Goal: Task Accomplishment & Management: Complete application form

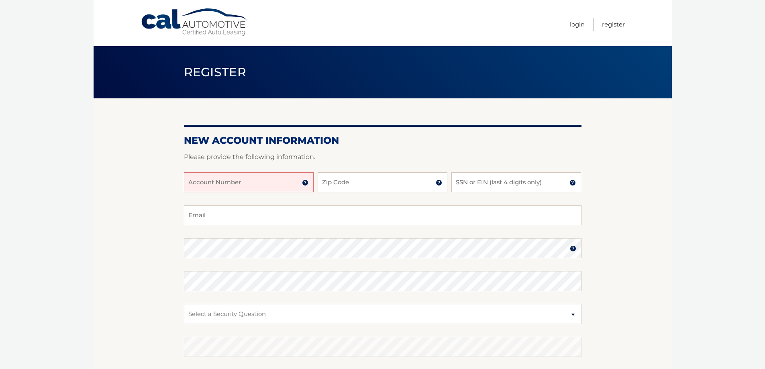
click at [256, 179] on input "Account Number" at bounding box center [249, 182] width 130 height 20
type input "44455992546"
click at [343, 184] on input "Zip Code" at bounding box center [383, 182] width 130 height 20
type input "08830"
click at [478, 180] on input "SSN or EIN (last 4 digits only)" at bounding box center [516, 182] width 130 height 20
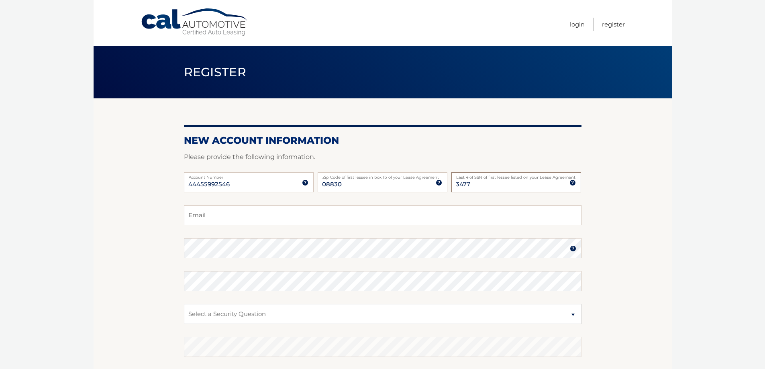
type input "3477"
click at [121, 210] on section "New Account Information Please provide the following information. 44455992546 A…" at bounding box center [383, 255] width 578 height 314
click at [202, 220] on input "Email" at bounding box center [383, 215] width 398 height 20
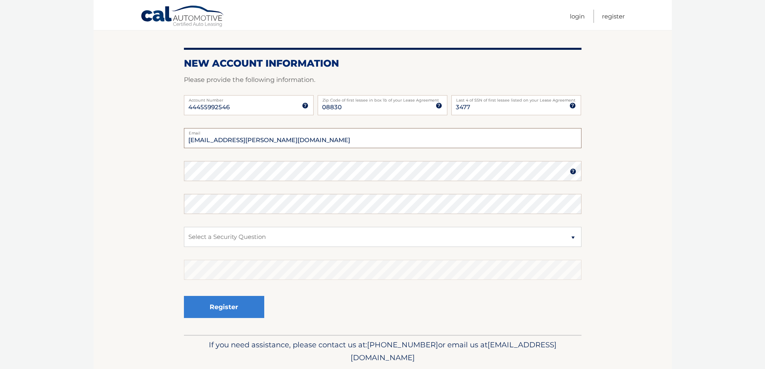
scroll to position [80, 0]
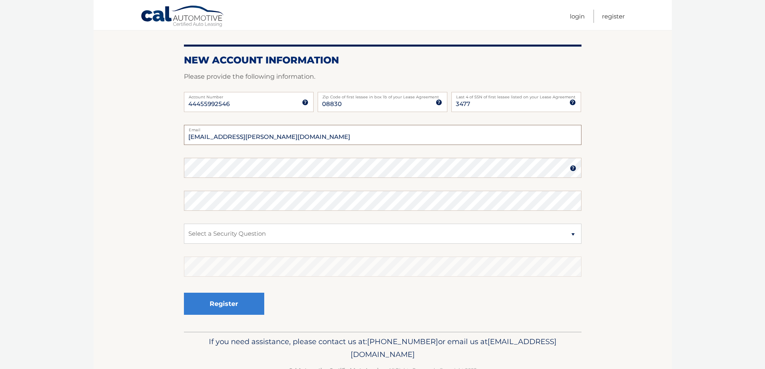
type input "pratap.pattanayak@gmail.com"
click at [231, 237] on select "Select a Security Question What was the name of your elementary school? What is…" at bounding box center [383, 234] width 398 height 20
select select "2"
click at [184, 224] on select "Select a Security Question What was the name of your elementary school? What is…" at bounding box center [383, 234] width 398 height 20
click at [234, 301] on button "Register" at bounding box center [224, 304] width 80 height 22
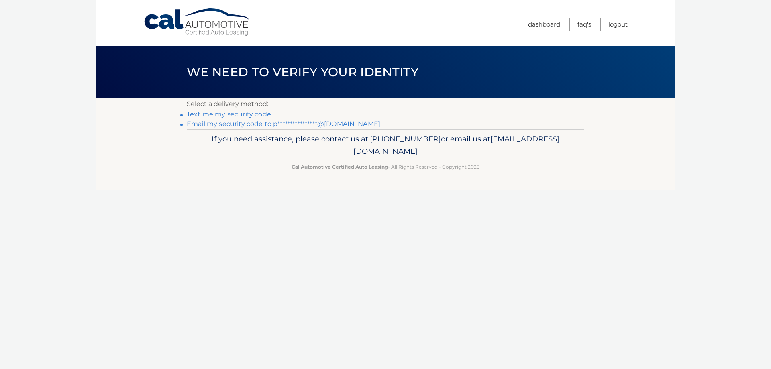
click at [253, 111] on link "Text me my security code" at bounding box center [229, 114] width 84 height 8
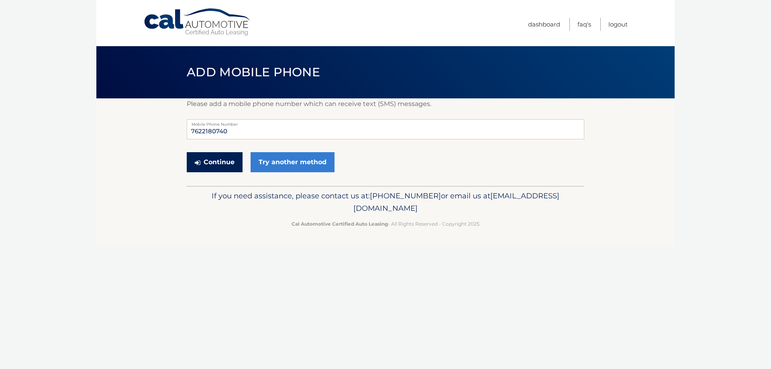
click at [218, 165] on button "Continue" at bounding box center [215, 162] width 56 height 20
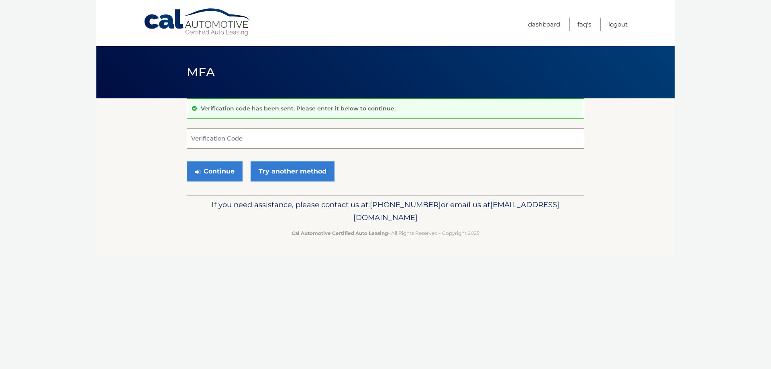
click at [224, 141] on input "Verification Code" at bounding box center [386, 139] width 398 height 20
click at [226, 143] on input "Verification Code" at bounding box center [386, 139] width 398 height 20
type input "341511"
click at [220, 174] on button "Continue" at bounding box center [215, 171] width 56 height 20
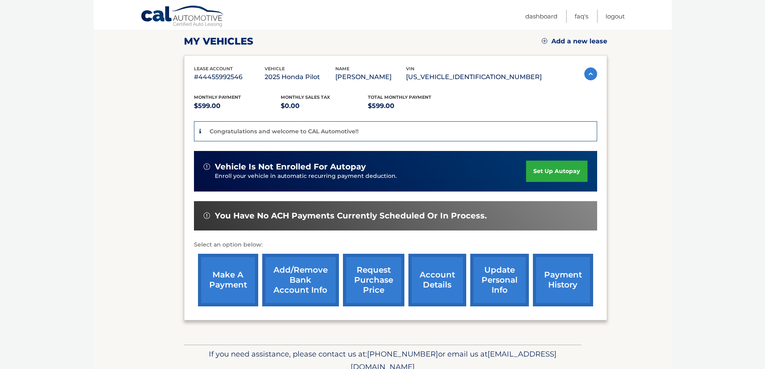
scroll to position [120, 0]
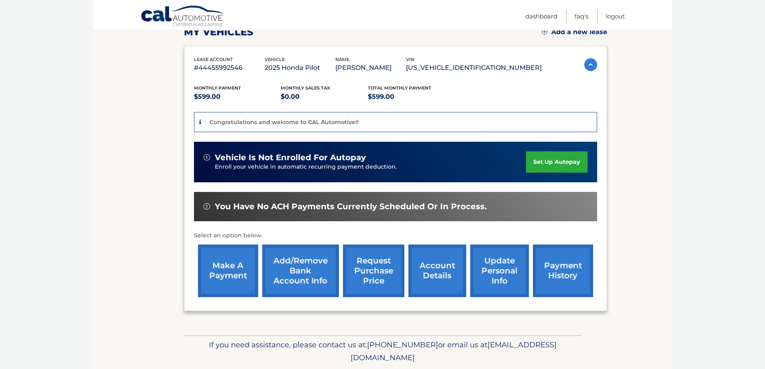
click at [543, 162] on link "set up autopay" at bounding box center [556, 161] width 61 height 21
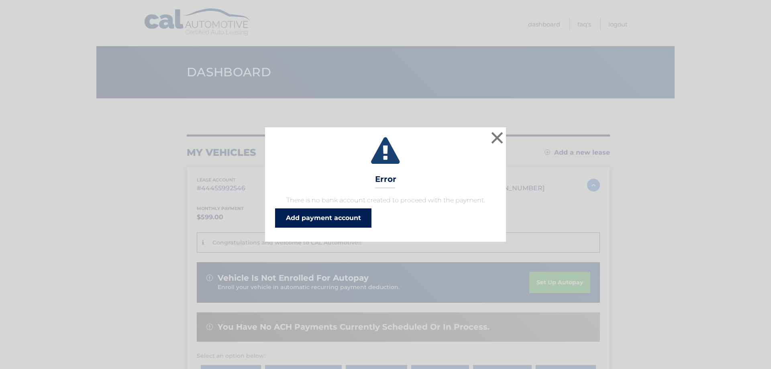
click at [344, 220] on link "Add payment account" at bounding box center [323, 217] width 96 height 19
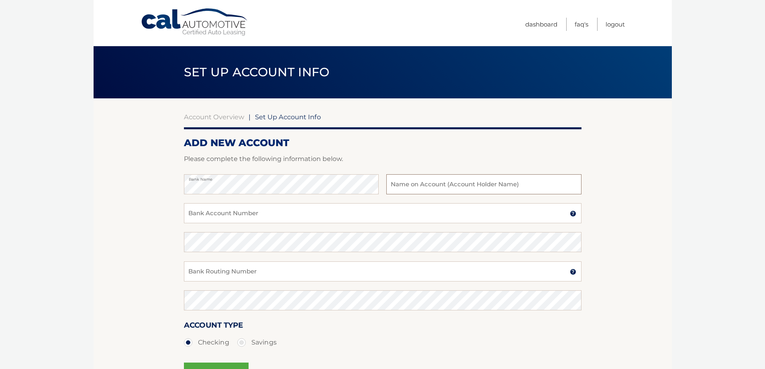
click at [412, 187] on input "text" at bounding box center [483, 184] width 195 height 20
type input "[PERSON_NAME] [PERSON_NAME]"
click at [243, 216] on input "Bank Account Number" at bounding box center [383, 213] width 398 height 20
click at [232, 211] on input "Bank Account Number" at bounding box center [383, 213] width 398 height 20
click at [217, 212] on input "Bank Account Number" at bounding box center [383, 213] width 398 height 20
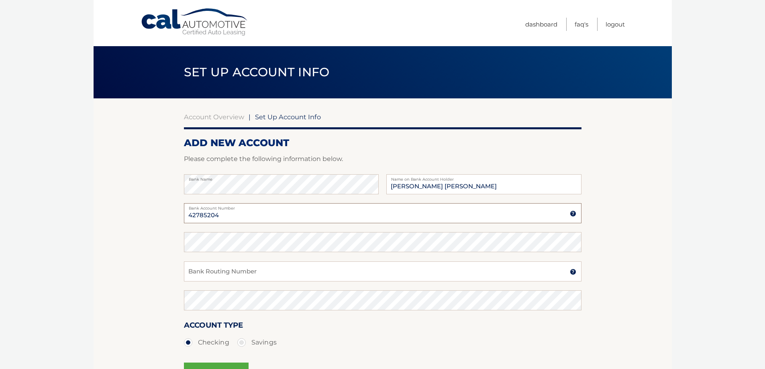
type input "42785204"
click at [240, 269] on input "Bank Routing Number" at bounding box center [383, 271] width 398 height 20
type input "211391825"
click at [160, 285] on section "Account Overview | Set Up Account Info ADD NEW ACCOUNT Please complete the foll…" at bounding box center [383, 251] width 578 height 306
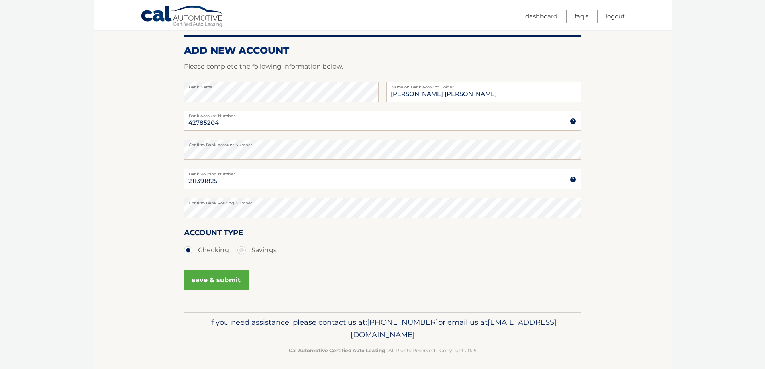
scroll to position [97, 0]
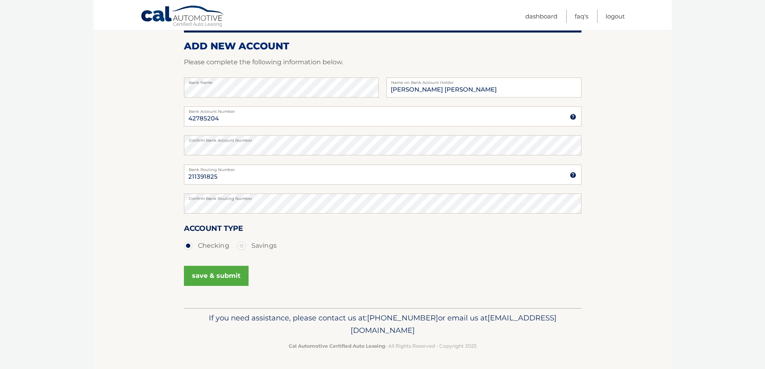
click at [218, 276] on button "save & submit" at bounding box center [216, 276] width 65 height 20
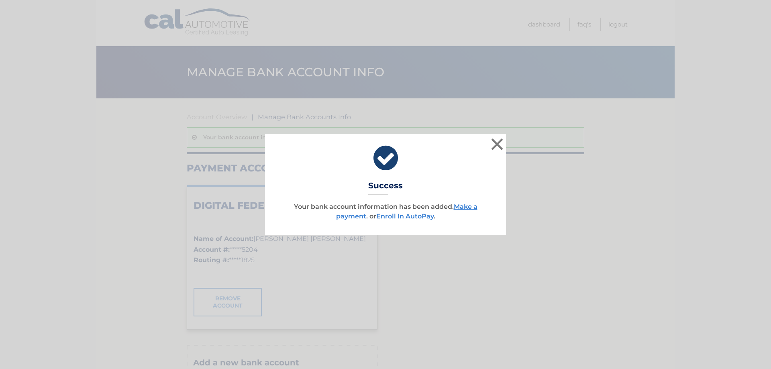
click at [403, 214] on link "Enroll In AutoPay" at bounding box center [404, 216] width 57 height 8
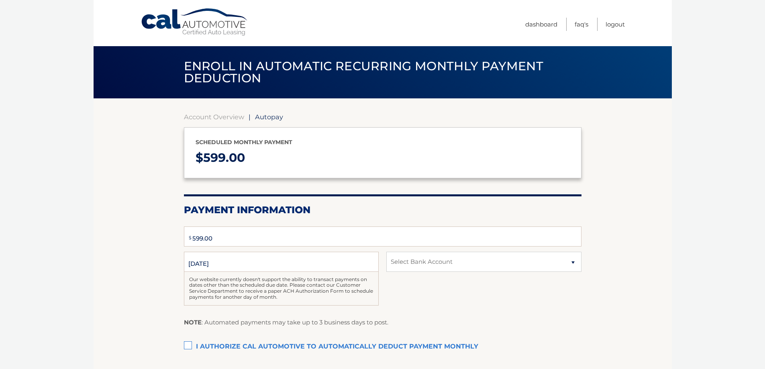
type input "599"
select select "NzVhZmM4MWItZDExYS00MmRjLTlhYTAtYTllNGZjMjJlNjEx"
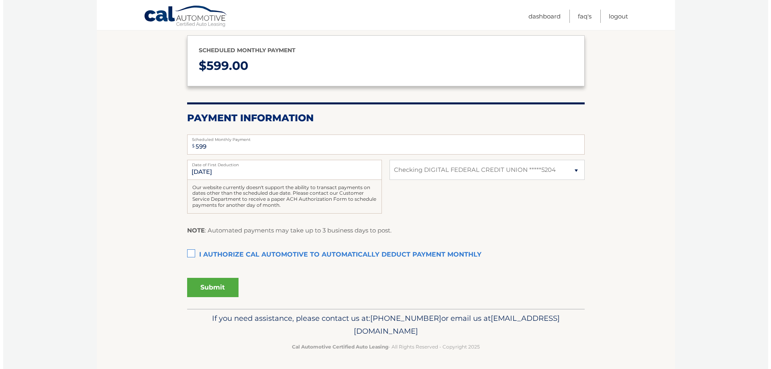
scroll to position [92, 0]
click at [569, 169] on select "Select Bank Account Checking DIGITAL FEDERAL CREDIT UNION *****5204" at bounding box center [483, 169] width 195 height 20
click at [386, 159] on select "Select Bank Account Checking DIGITAL FEDERAL CREDIT UNION *****5204" at bounding box center [483, 169] width 195 height 20
click at [188, 252] on label "I authorize cal automotive to automatically deduct payment monthly This checkbo…" at bounding box center [383, 255] width 398 height 16
click at [0, 0] on input "I authorize cal automotive to automatically deduct payment monthly This checkbo…" at bounding box center [0, 0] width 0 height 0
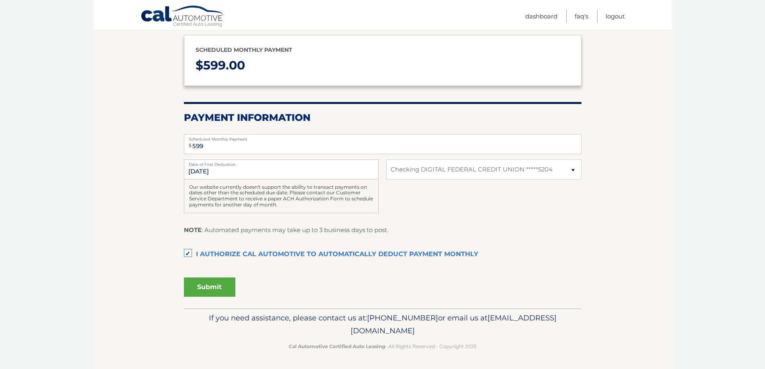
click at [214, 287] on button "Submit" at bounding box center [209, 287] width 51 height 19
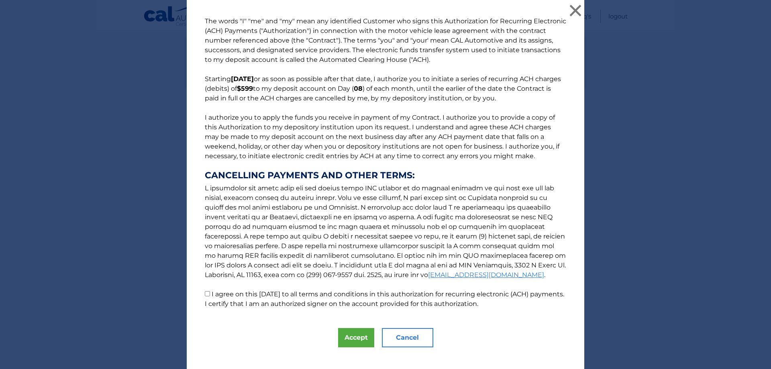
click at [205, 294] on input "I agree on this 08/28/2025 to all terms and conditions in this authorization fo…" at bounding box center [207, 293] width 5 height 5
checkbox input "true"
click at [350, 339] on button "Accept" at bounding box center [356, 337] width 36 height 19
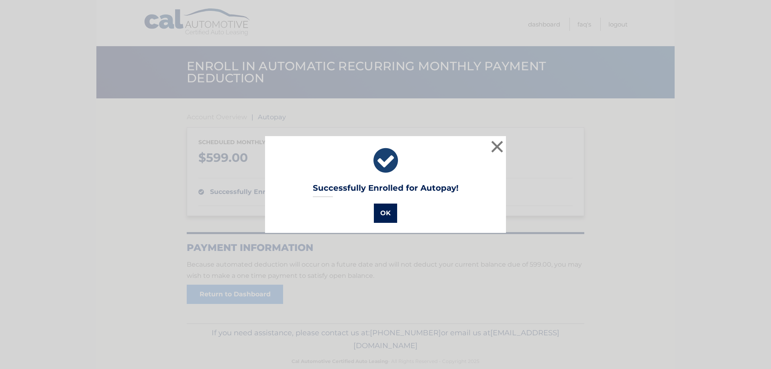
click at [384, 212] on button "OK" at bounding box center [385, 213] width 23 height 19
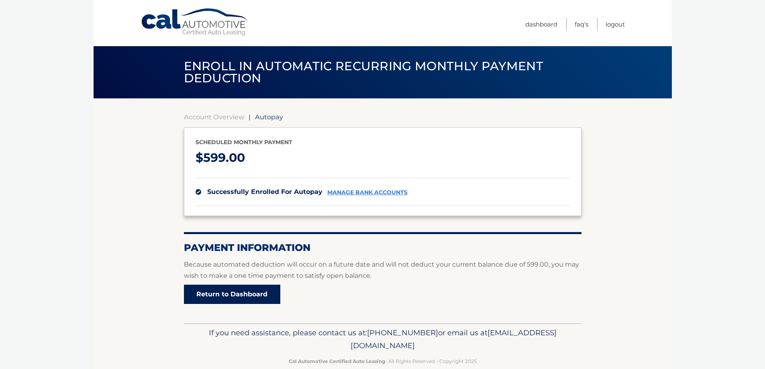
click at [237, 298] on link "Return to Dashboard" at bounding box center [232, 294] width 96 height 19
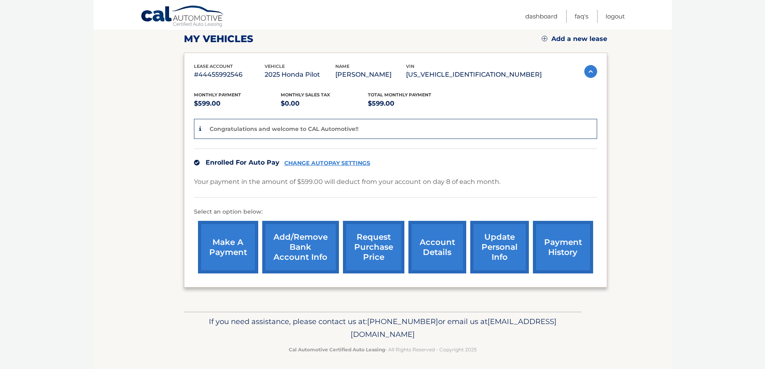
scroll to position [117, 0]
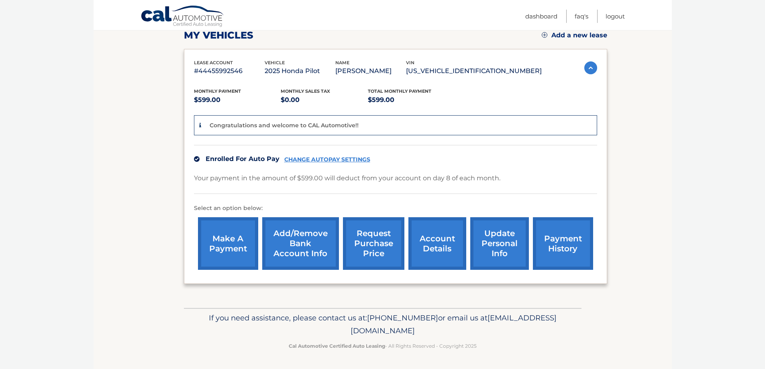
click at [129, 117] on section "my vehicles Add a new lease lease account #44455992546 vehicle 2025 Honda Pilot…" at bounding box center [383, 144] width 578 height 327
click at [108, 139] on section "my vehicles Add a new lease lease account #44455992546 vehicle 2025 Honda Pilot…" at bounding box center [383, 144] width 578 height 327
click at [617, 16] on link "Logout" at bounding box center [615, 16] width 19 height 13
